Goal: Task Accomplishment & Management: Use online tool/utility

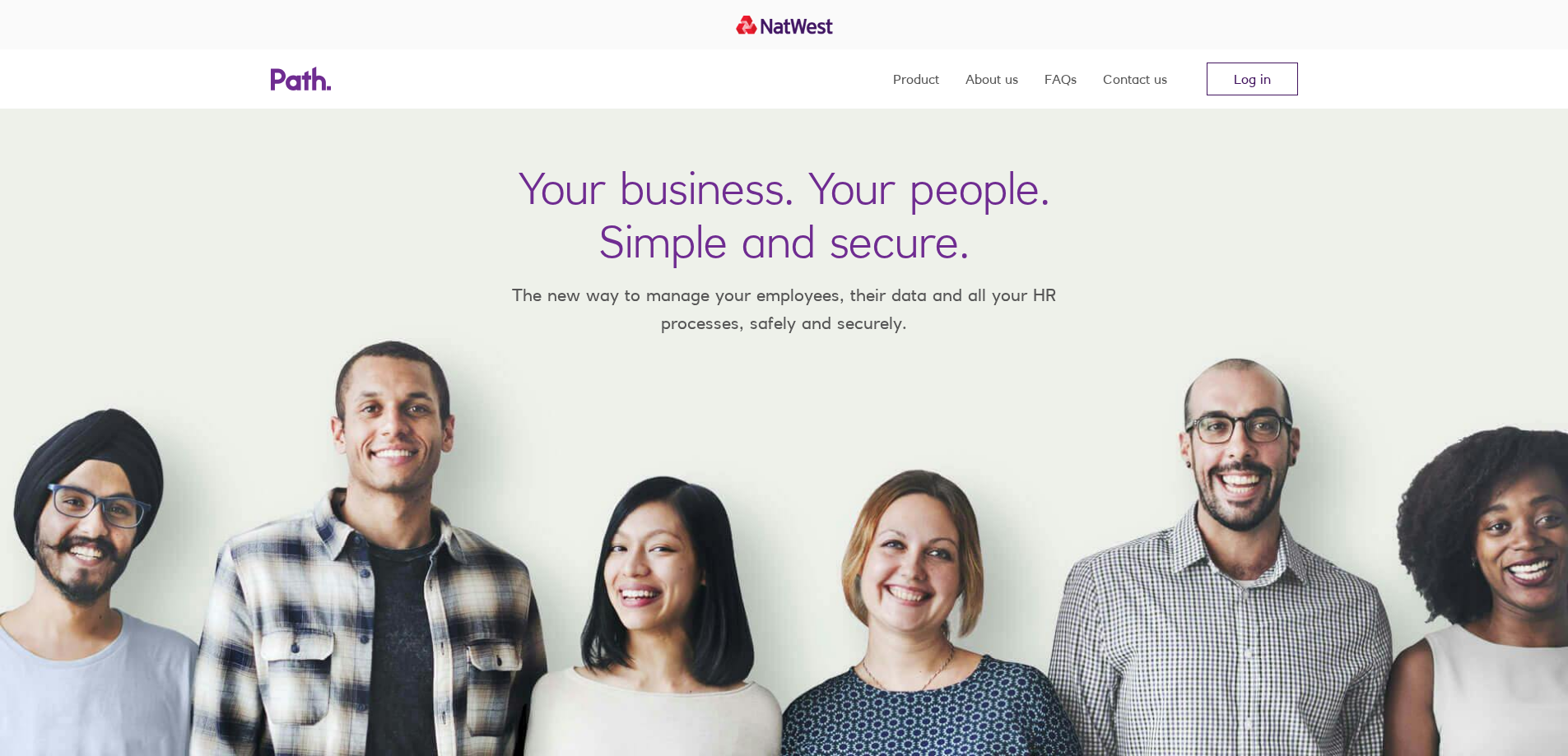
click at [1233, 78] on link "Log in" at bounding box center [1251, 80] width 92 height 33
click at [1244, 81] on link "Log in" at bounding box center [1251, 80] width 92 height 33
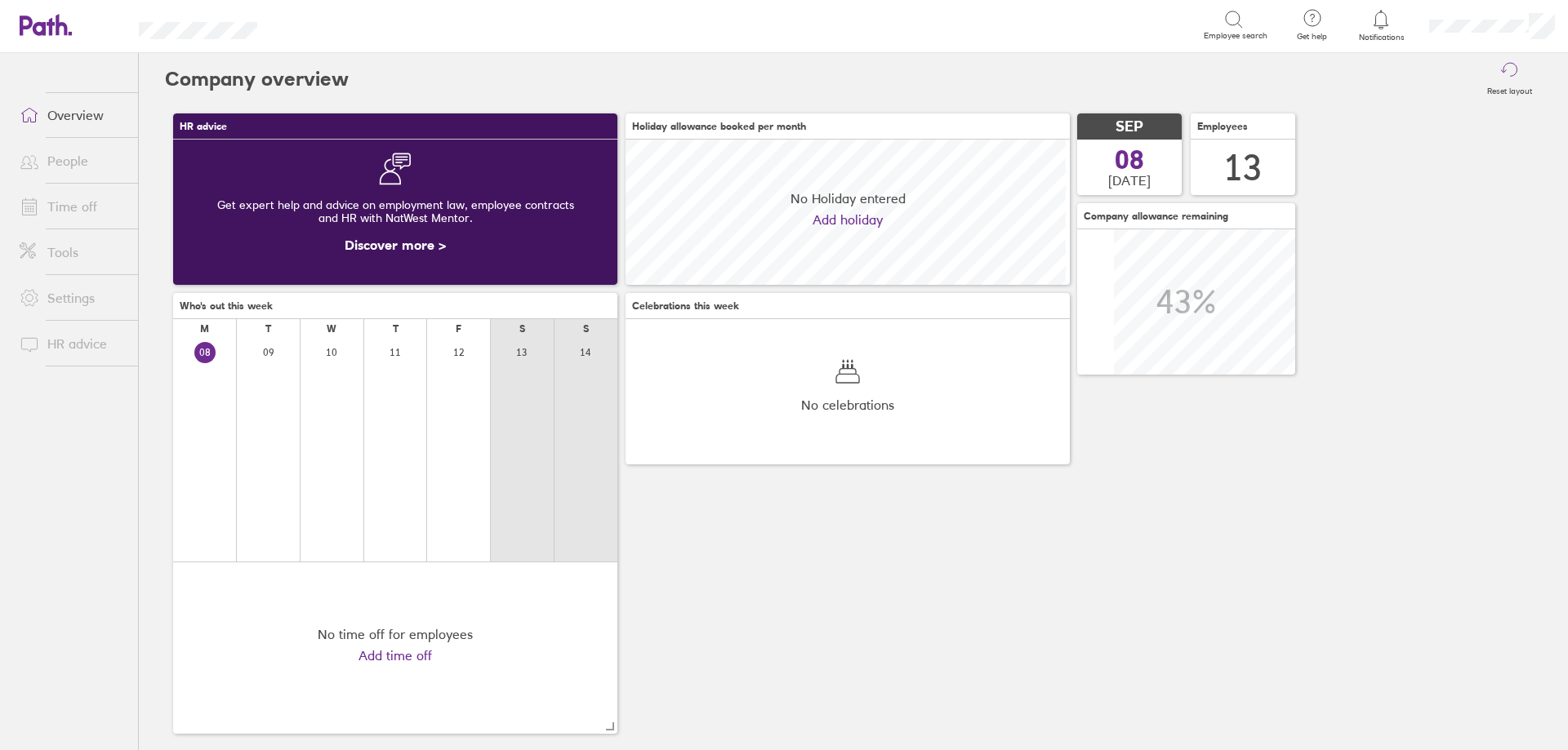
scroll to position [145, 445]
click at [1386, 16] on icon at bounding box center [1381, 19] width 14 height 18
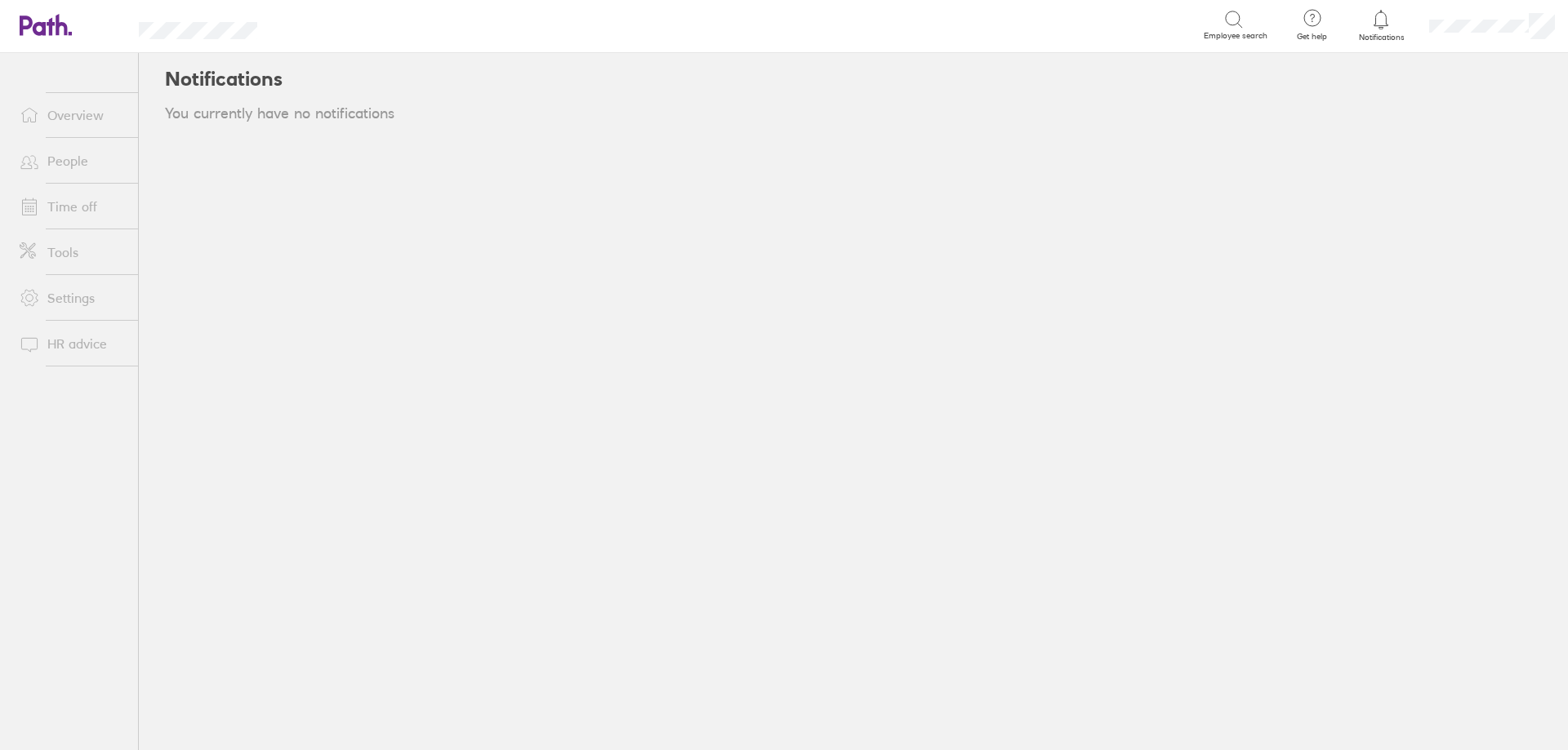
click at [95, 170] on link "People" at bounding box center [72, 161] width 131 height 33
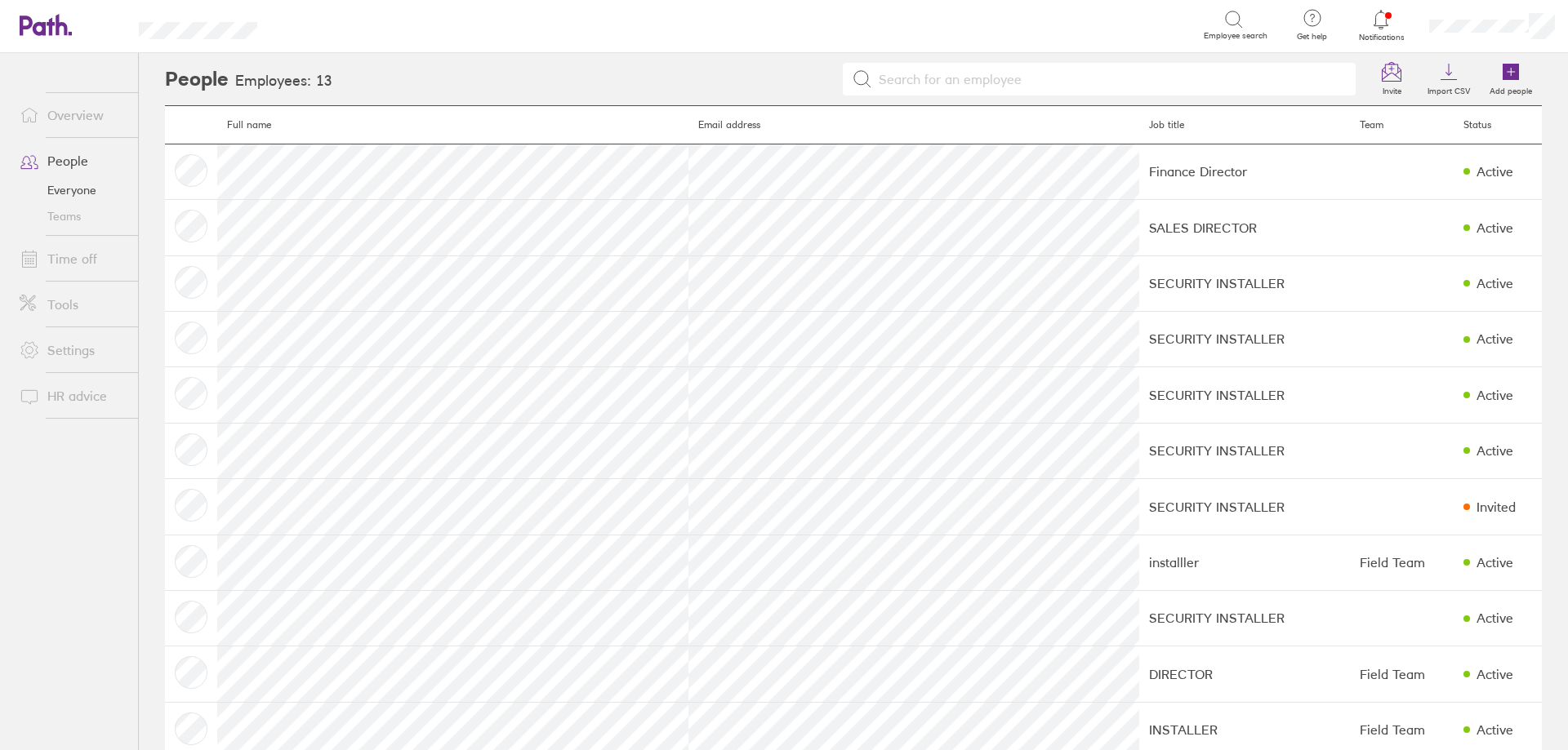
click at [84, 117] on link "Overview" at bounding box center [72, 116] width 131 height 33
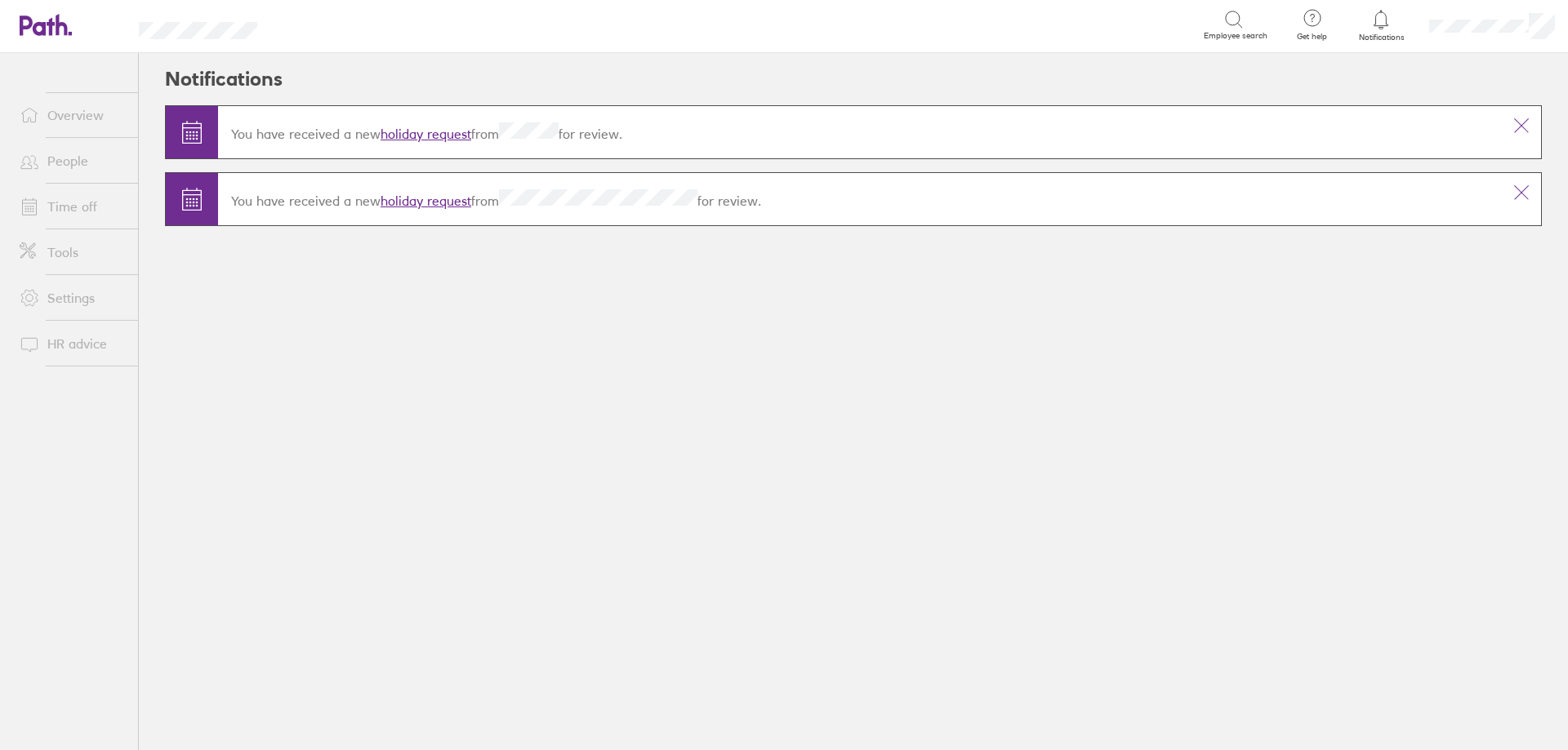
click at [390, 200] on link "holiday request" at bounding box center [425, 201] width 91 height 17
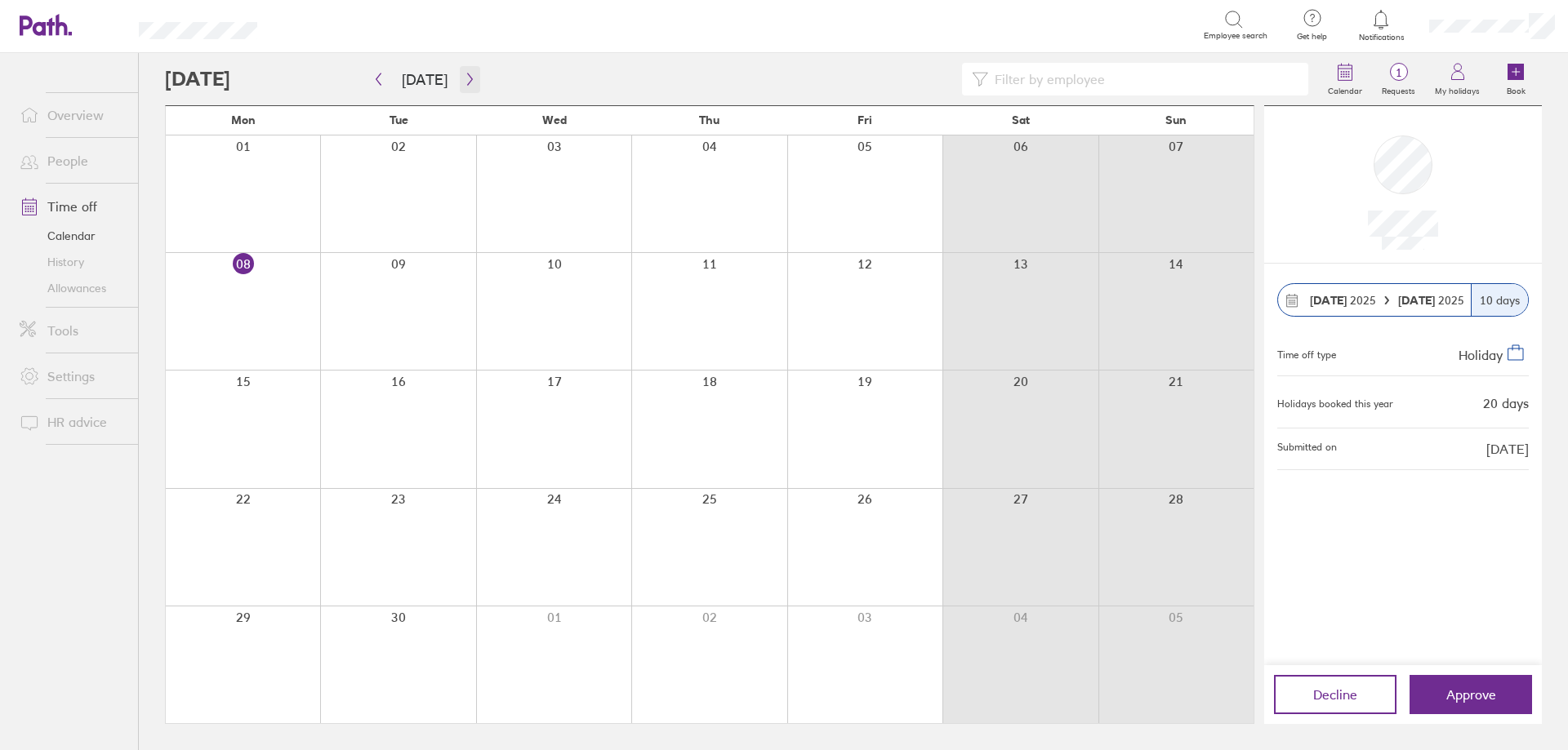
click at [464, 75] on icon "button" at bounding box center [469, 79] width 12 height 13
click at [468, 83] on icon "button" at bounding box center [469, 79] width 12 height 13
